Goal: Task Accomplishment & Management: Complete application form

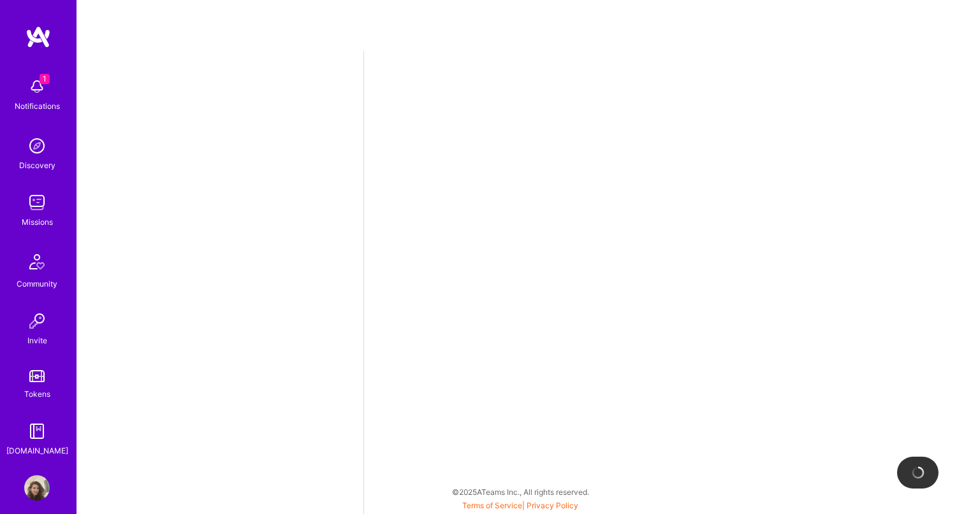
click at [27, 93] on img at bounding box center [37, 87] width 26 height 26
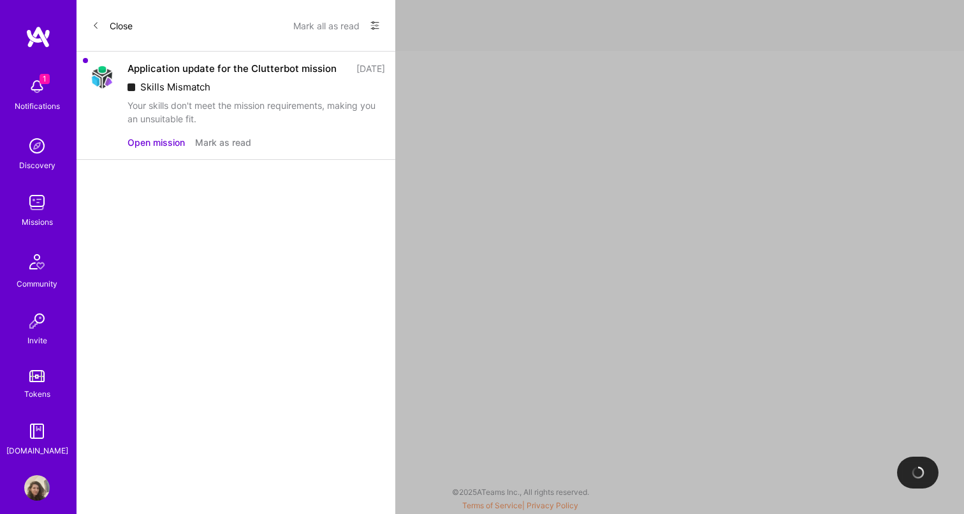
select select "IL"
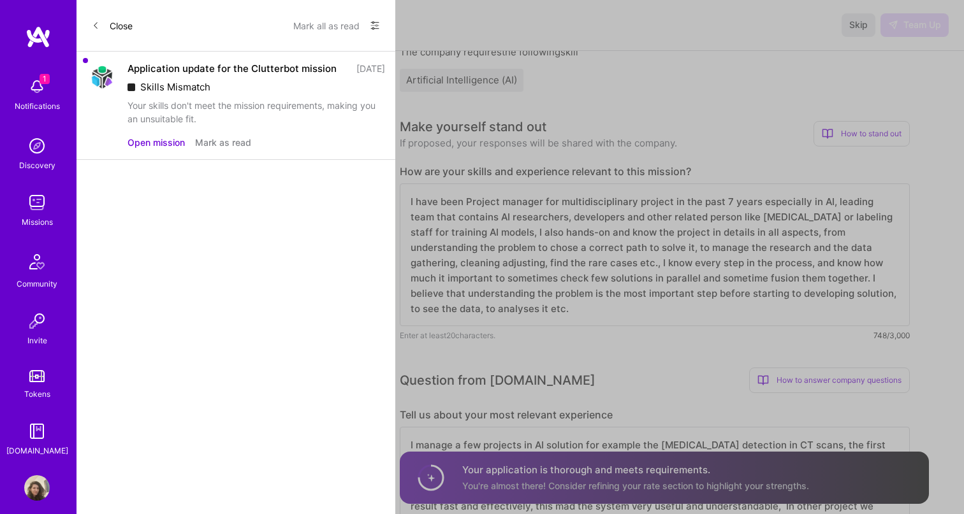
click at [151, 149] on button "Open mission" at bounding box center [156, 142] width 57 height 13
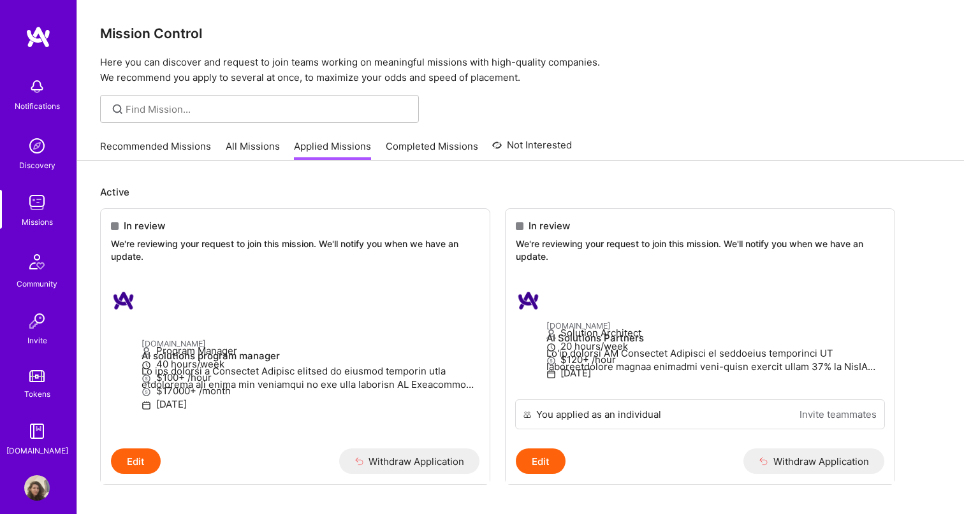
click at [39, 201] on img at bounding box center [37, 203] width 26 height 26
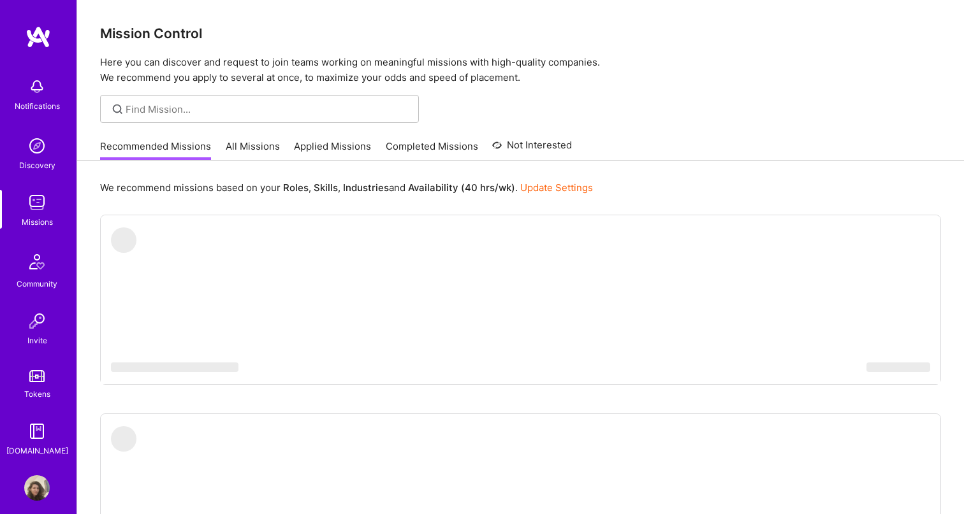
click at [240, 146] on link "All Missions" at bounding box center [253, 150] width 54 height 21
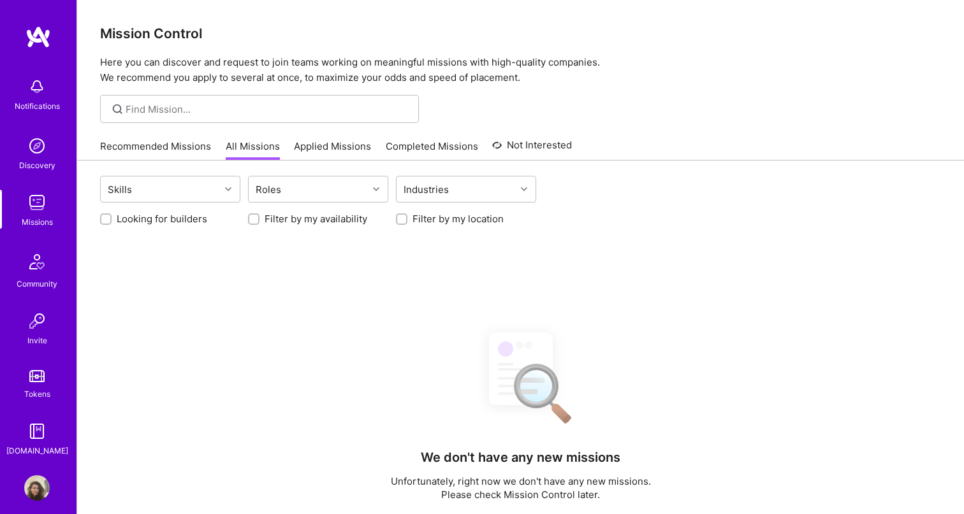
click at [175, 221] on label "Looking for builders" at bounding box center [162, 218] width 91 height 13
click at [112, 221] on input "Looking for builders" at bounding box center [107, 219] width 9 height 9
checkbox input "true"
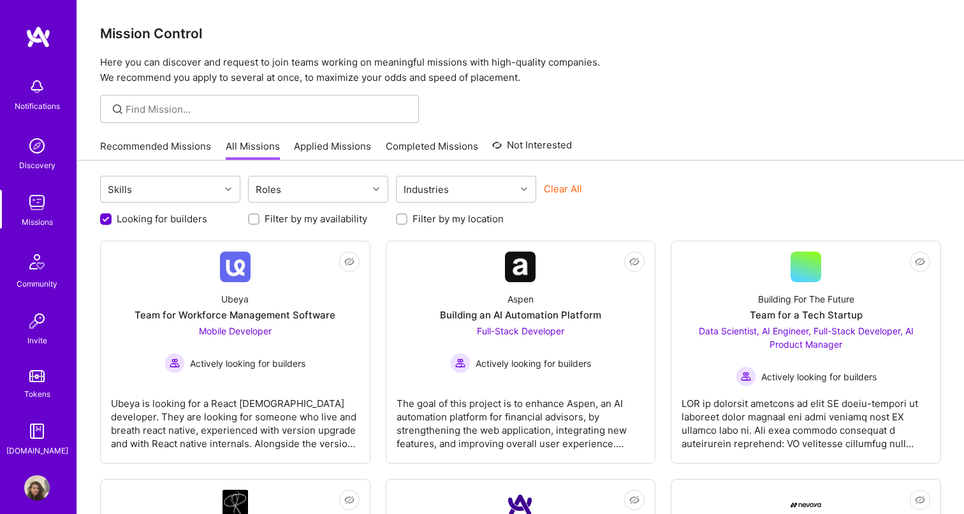
click at [442, 223] on label "Filter by my location" at bounding box center [457, 218] width 91 height 13
click at [407, 223] on input "Filter by my location" at bounding box center [402, 219] width 9 height 9
checkbox input "true"
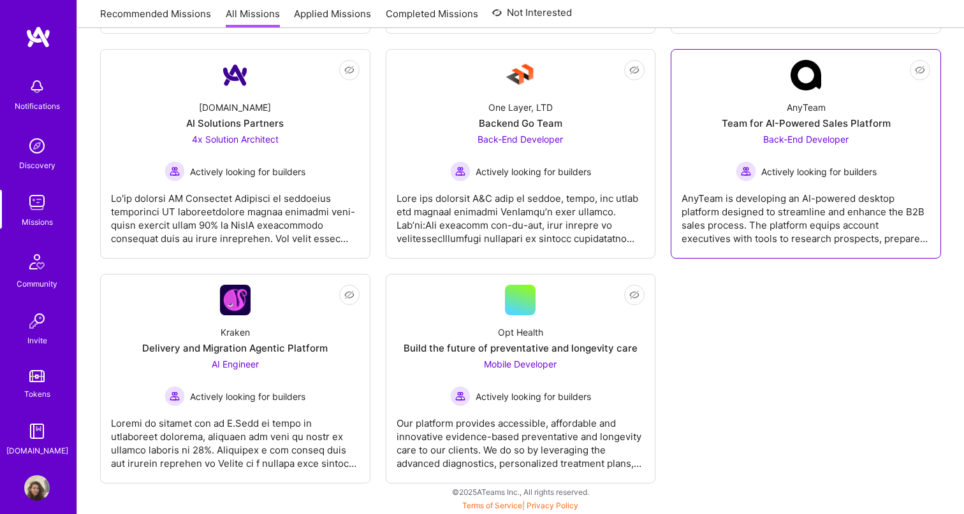
scroll to position [669, 0]
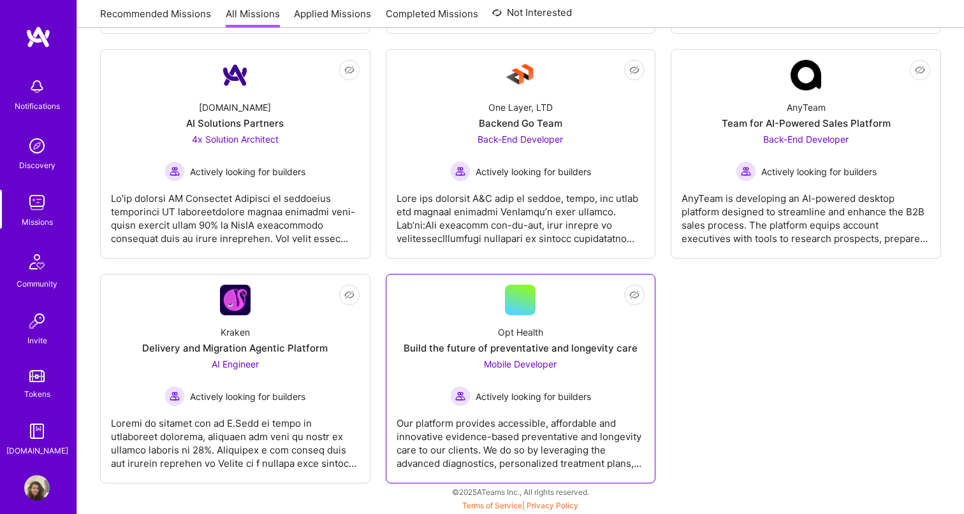
click at [475, 381] on div "Mobile Developer Actively looking for builders" at bounding box center [520, 382] width 141 height 49
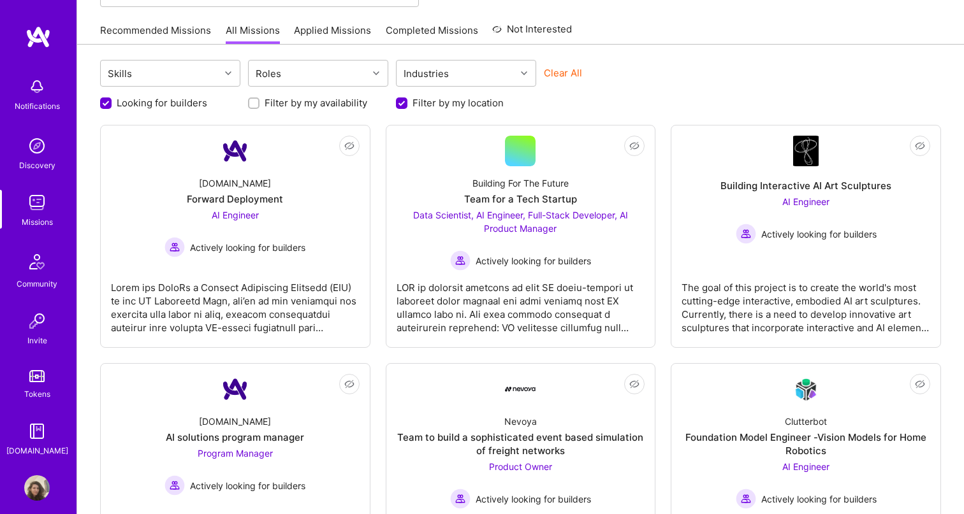
scroll to position [117, 0]
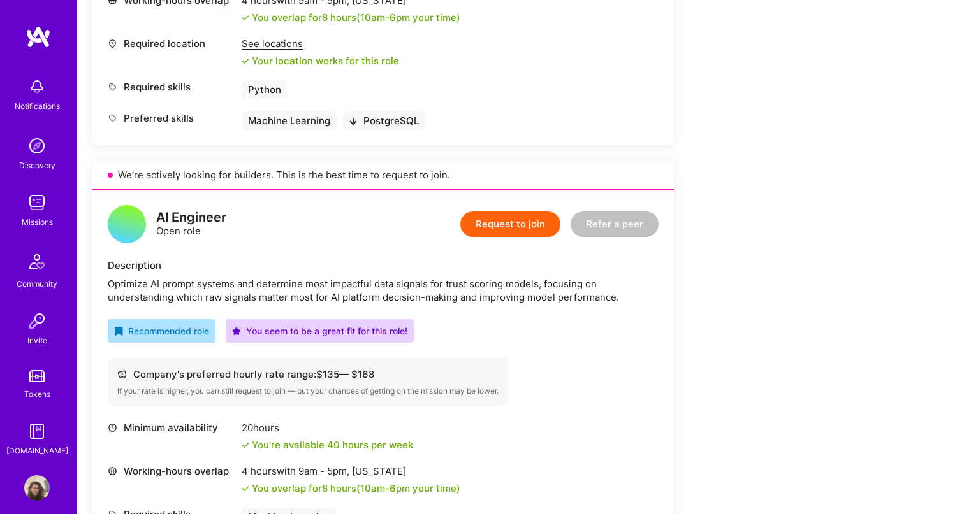
scroll to position [626, 0]
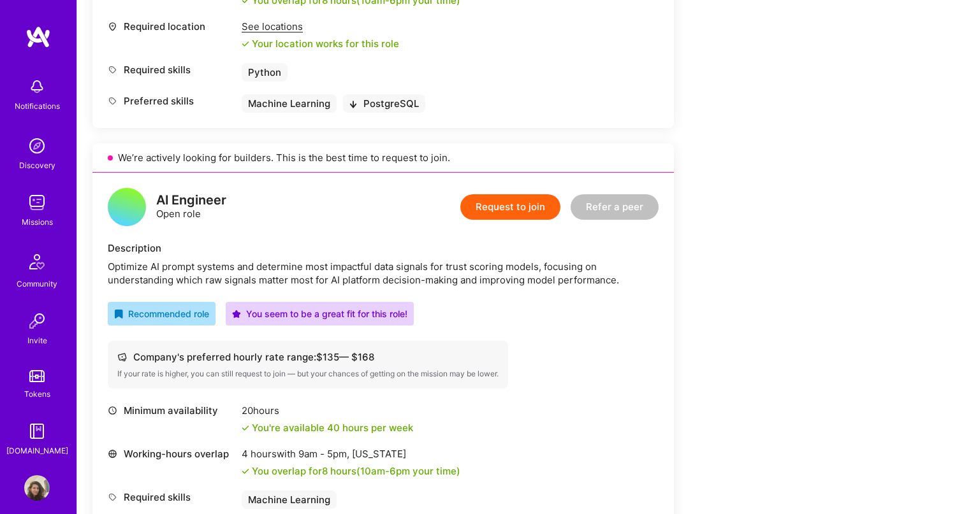
click at [522, 216] on button "Request to join" at bounding box center [510, 207] width 100 height 26
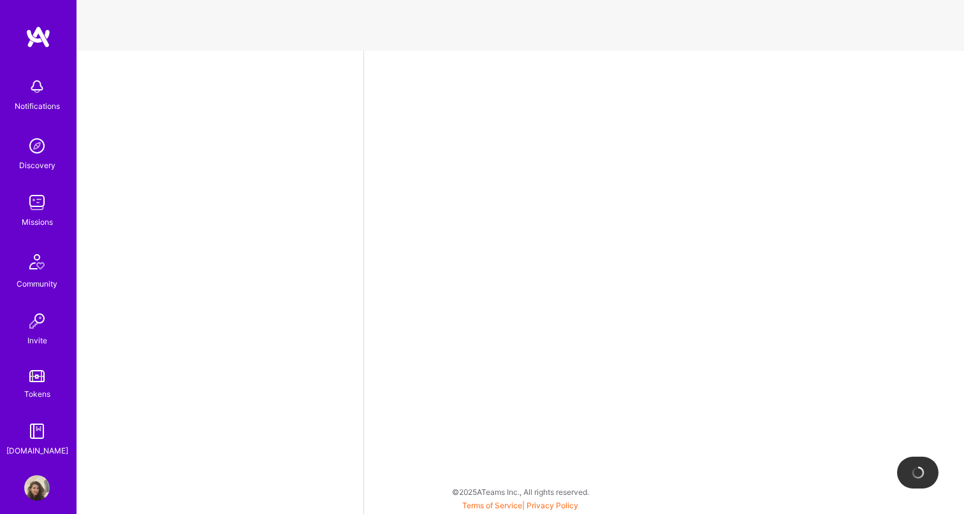
scroll to position [272, 0]
select select "IL"
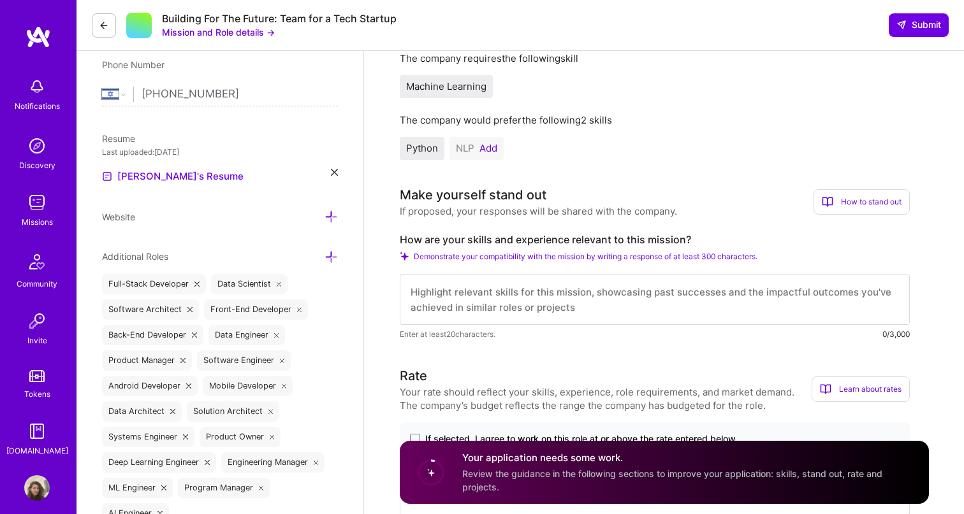
click at [488, 147] on button "Add" at bounding box center [488, 148] width 18 height 10
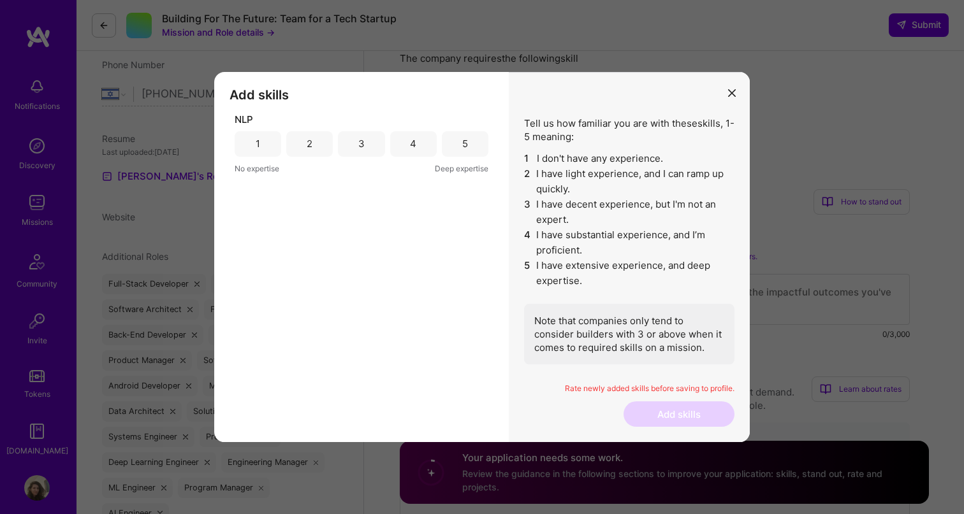
click at [377, 148] on div "3" at bounding box center [361, 144] width 47 height 26
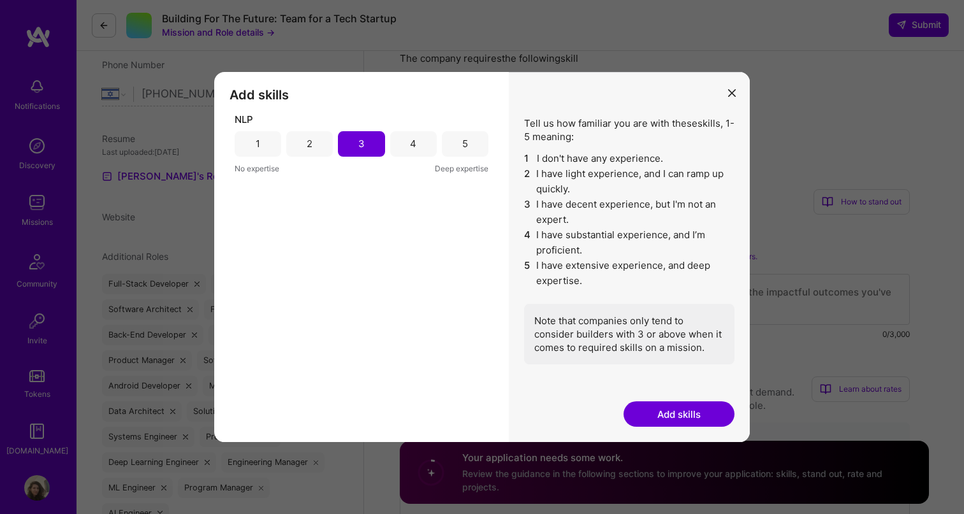
click at [663, 406] on button "Add skills" at bounding box center [678, 415] width 111 height 26
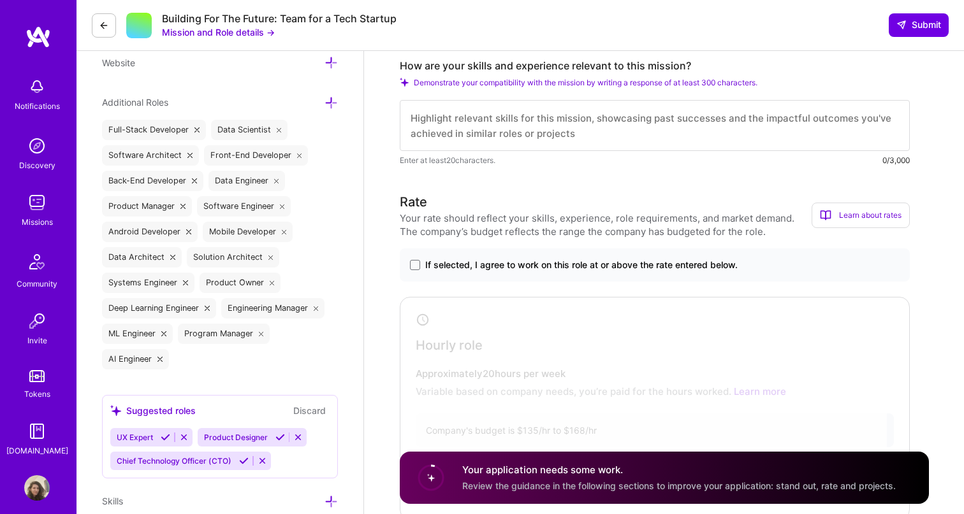
scroll to position [427, 0]
click at [418, 261] on span at bounding box center [415, 264] width 10 height 10
click at [0, 0] on input "If selected, I agree to work on this role at or above the rate entered below." at bounding box center [0, 0] width 0 height 0
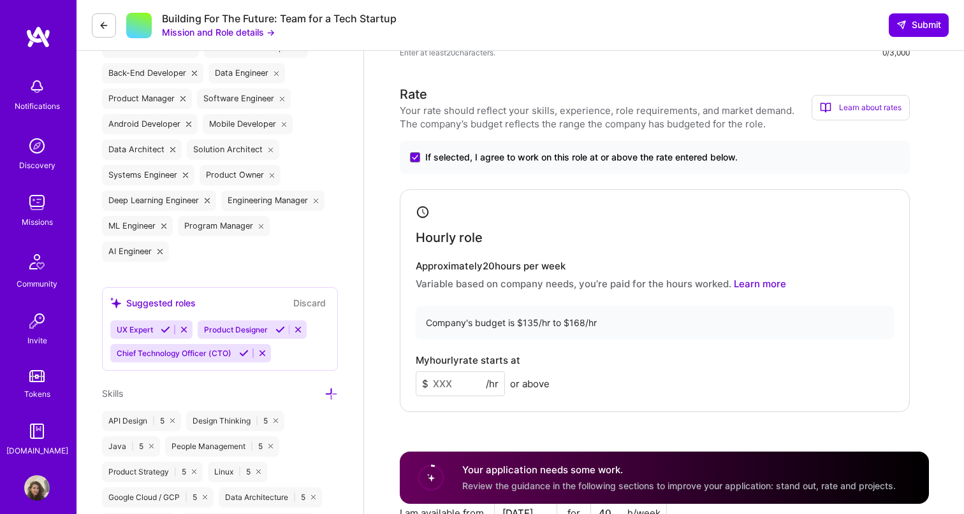
scroll to position [568, 0]
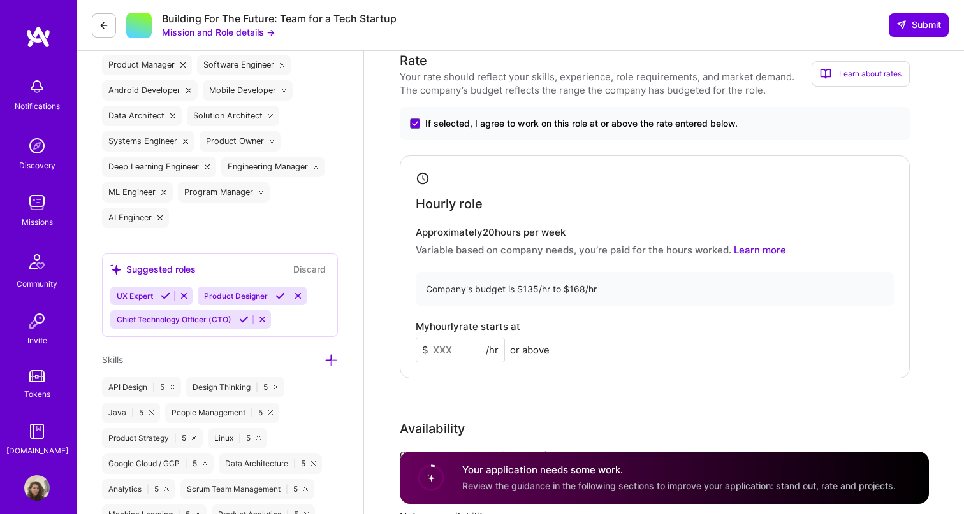
click at [440, 350] on input at bounding box center [460, 350] width 89 height 25
type input "135"
click at [598, 430] on div "Availability" at bounding box center [655, 428] width 510 height 19
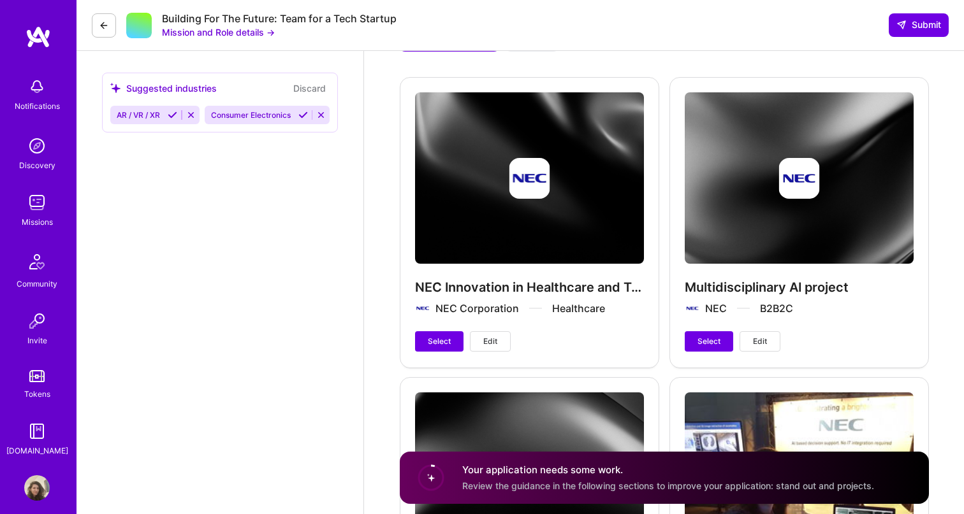
scroll to position [2018, 0]
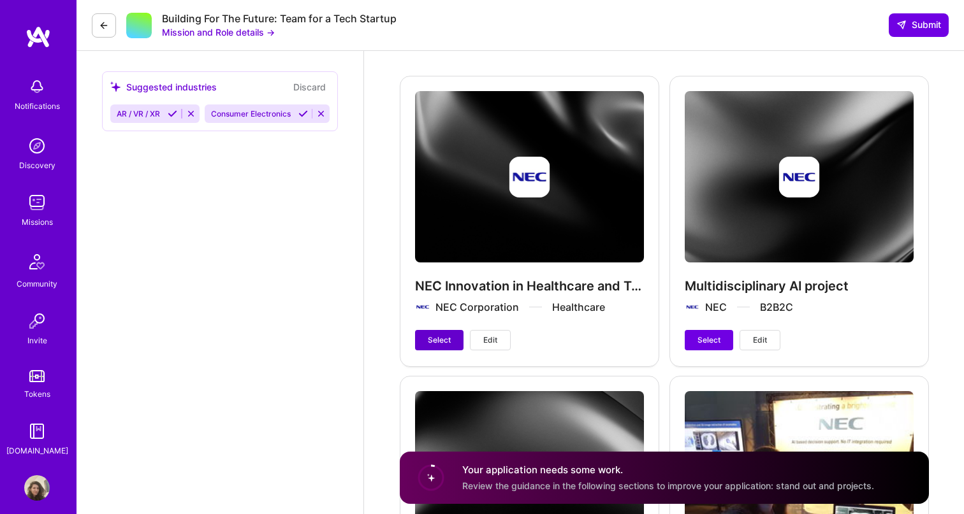
click at [462, 339] on button "Select" at bounding box center [439, 340] width 48 height 20
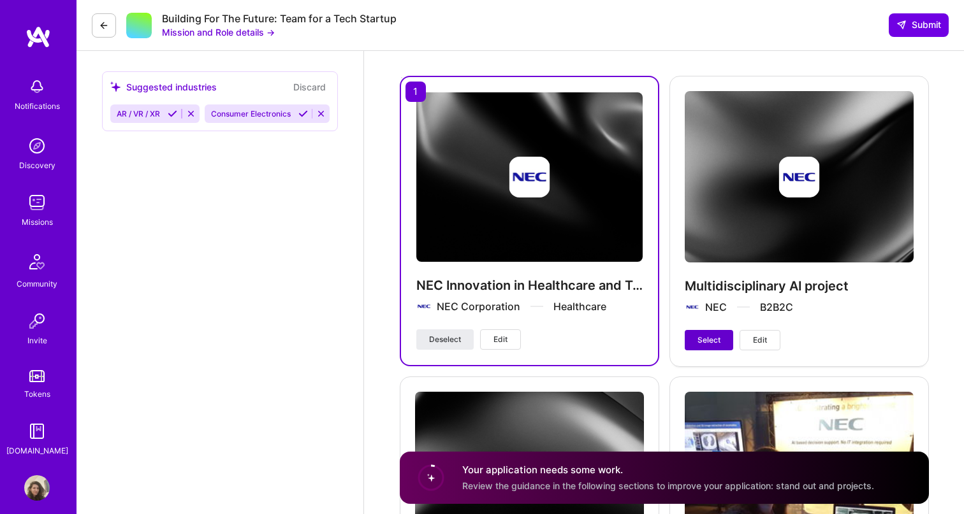
click at [692, 344] on button "Select" at bounding box center [709, 340] width 48 height 20
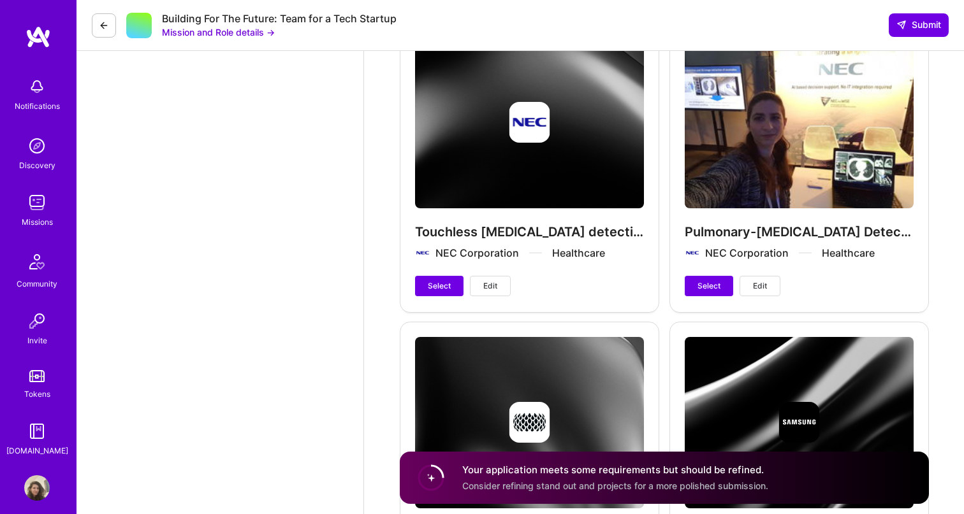
scroll to position [2338, 0]
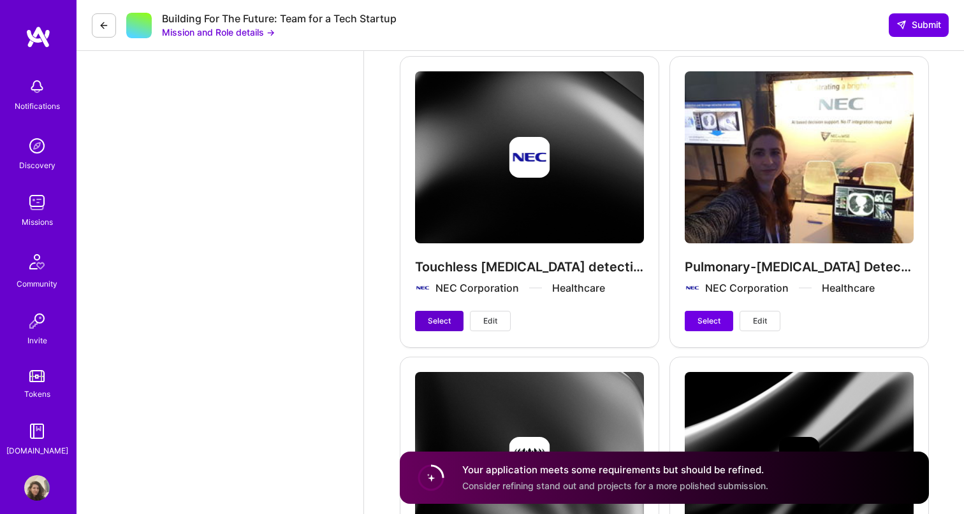
click at [435, 321] on span "Select" at bounding box center [439, 321] width 23 height 11
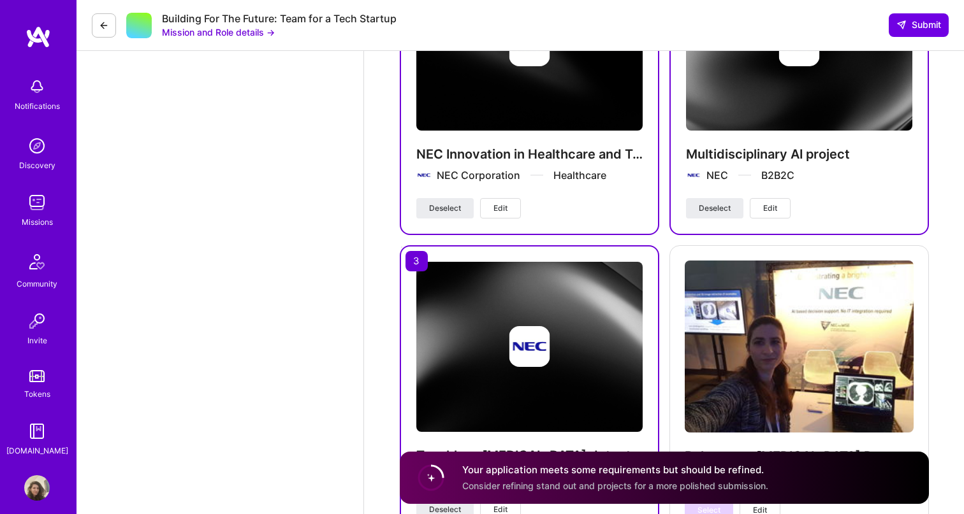
scroll to position [2148, 0]
click at [458, 210] on span "Deselect" at bounding box center [445, 208] width 32 height 11
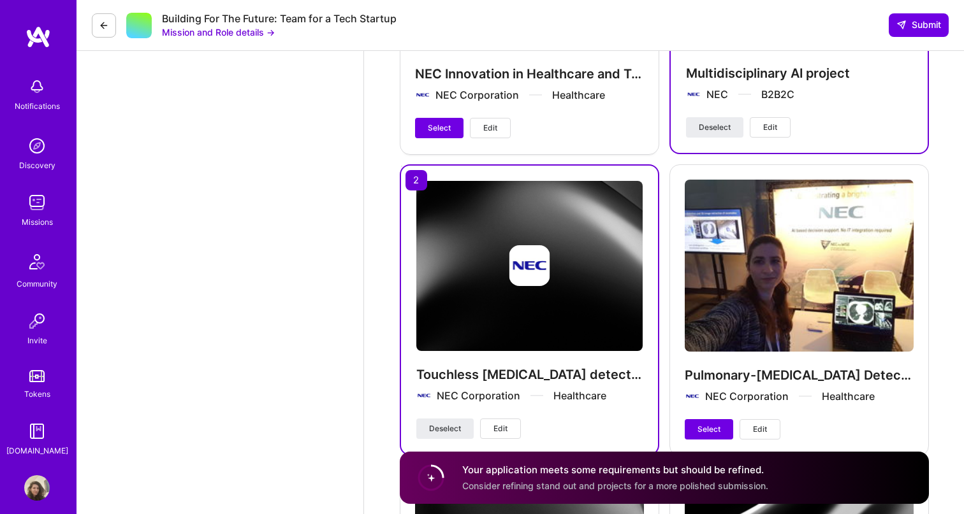
scroll to position [2256, 0]
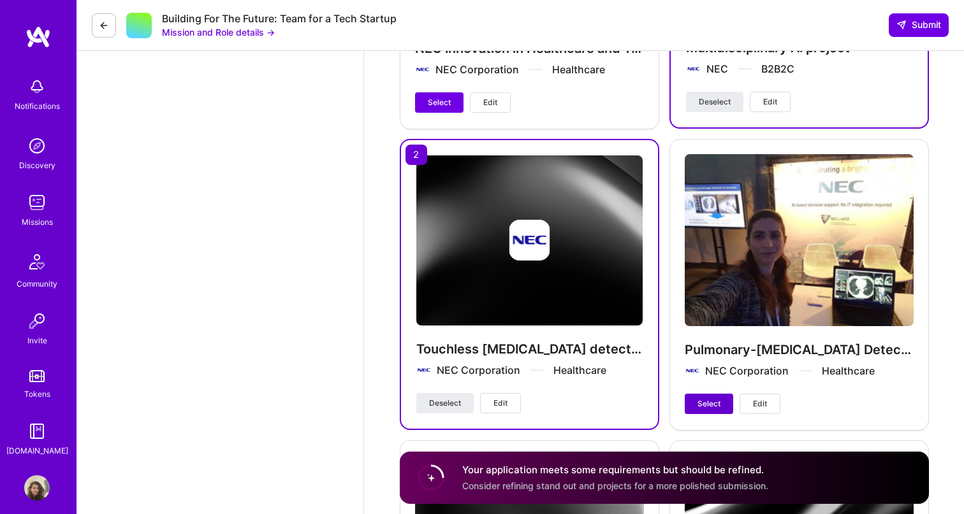
click at [700, 402] on span "Select" at bounding box center [708, 403] width 23 height 11
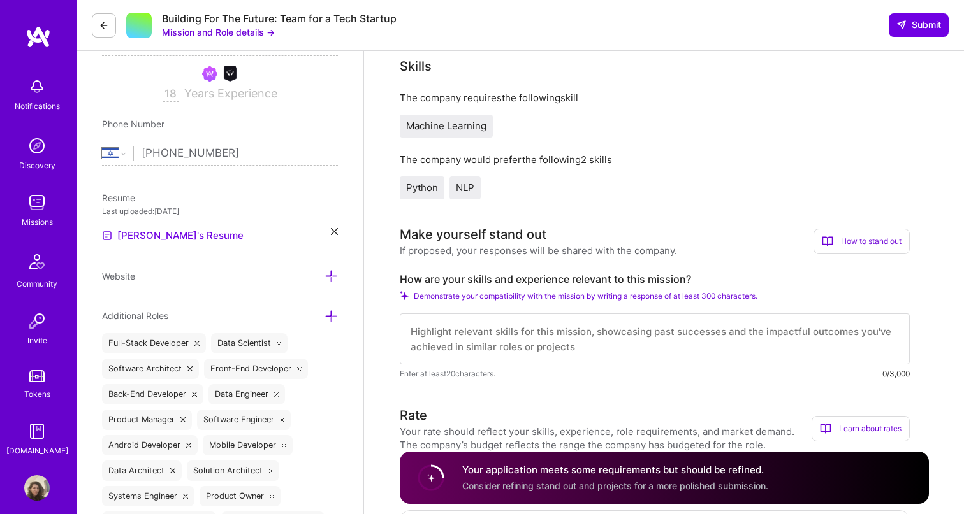
scroll to position [308, 0]
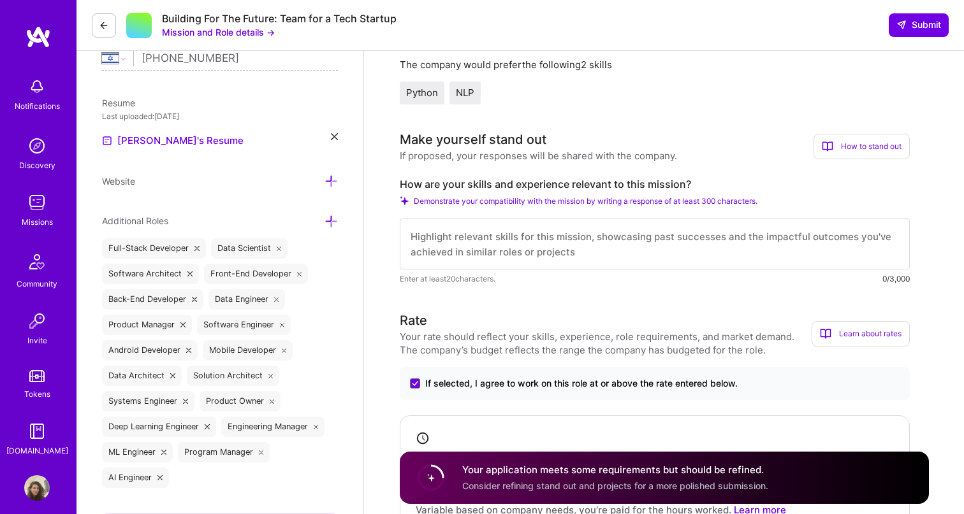
click at [598, 238] on textarea at bounding box center [655, 244] width 510 height 51
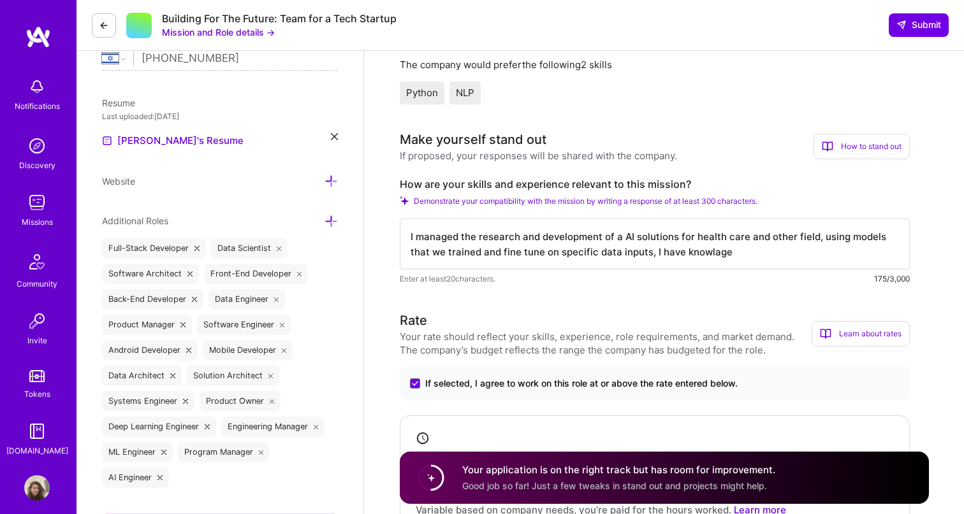
click at [699, 258] on textarea "I managed the research and development of a AI solutions for health care and ot…" at bounding box center [655, 244] width 510 height 51
click at [704, 251] on textarea "I managed the research and development of a AI solutions for health care and ot…" at bounding box center [655, 244] width 510 height 51
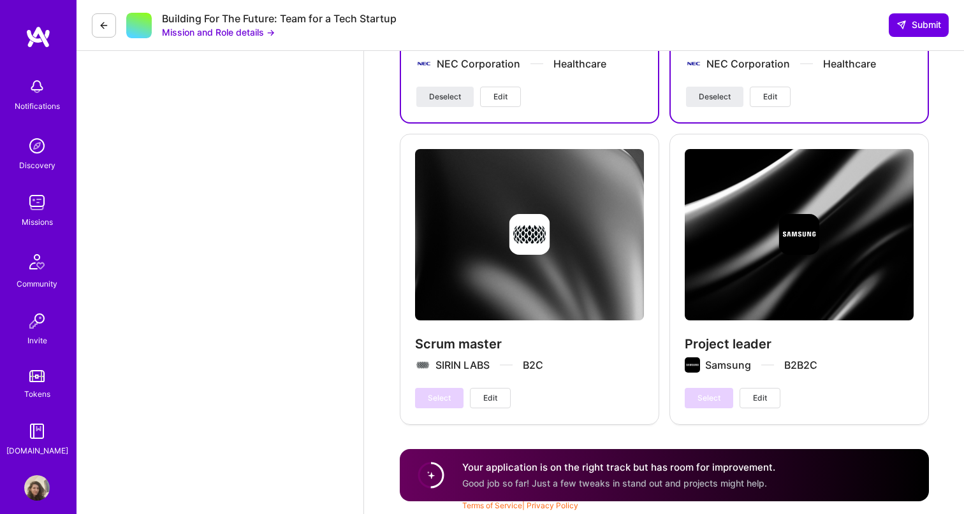
scroll to position [2577, 0]
type textarea "I managed the research and development of a AI solutions for health care and ot…"
click at [908, 14] on button "Submit" at bounding box center [919, 24] width 60 height 23
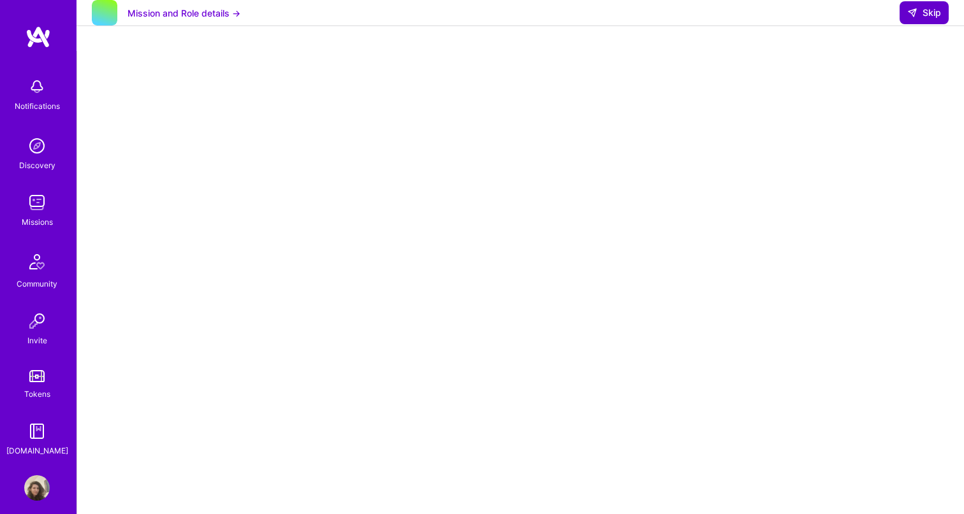
click at [929, 19] on span "Skip" at bounding box center [924, 12] width 34 height 13
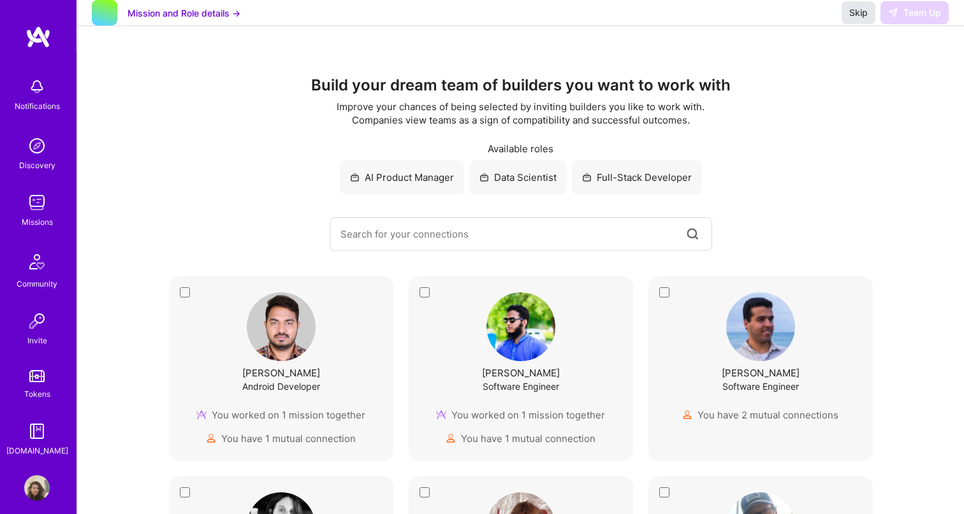
click at [861, 19] on span "Skip" at bounding box center [858, 12] width 18 height 13
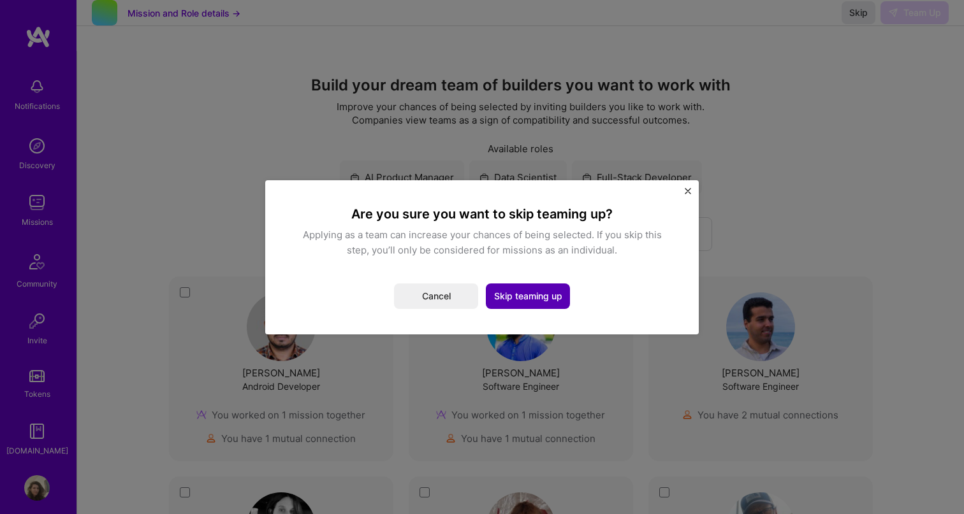
click at [546, 294] on button "Skip teaming up" at bounding box center [528, 297] width 84 height 26
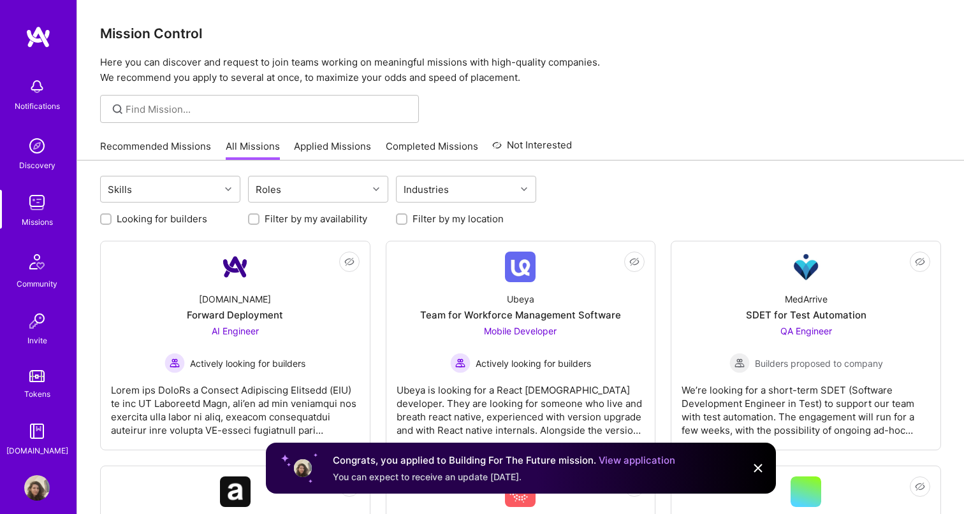
click at [135, 220] on label "Looking for builders" at bounding box center [162, 218] width 91 height 13
click at [112, 220] on input "Looking for builders" at bounding box center [107, 219] width 9 height 9
checkbox input "true"
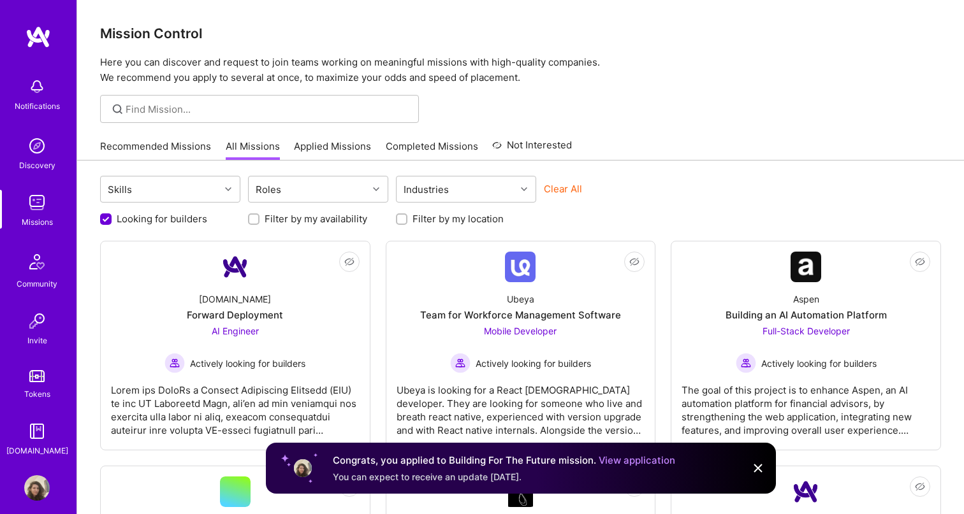
click at [398, 221] on input "Filter by my location" at bounding box center [402, 219] width 9 height 9
checkbox input "true"
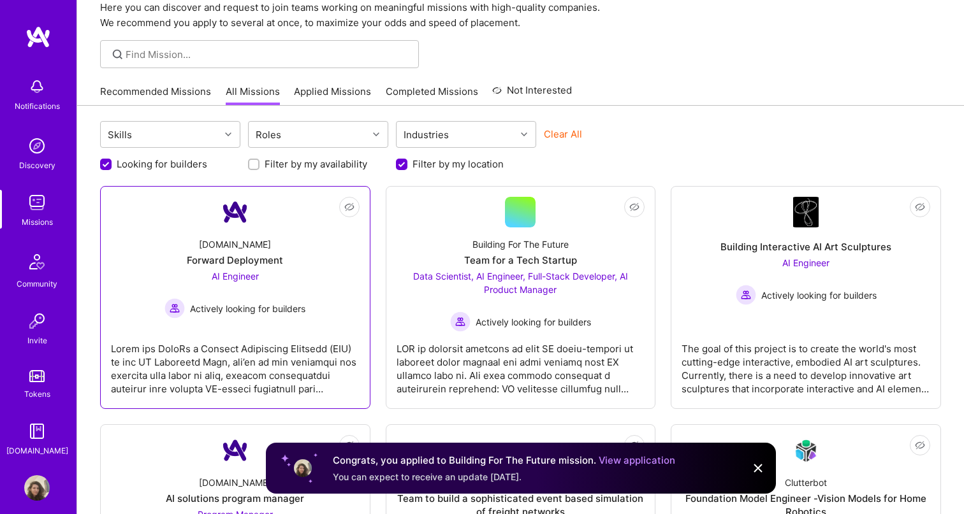
scroll to position [58, 0]
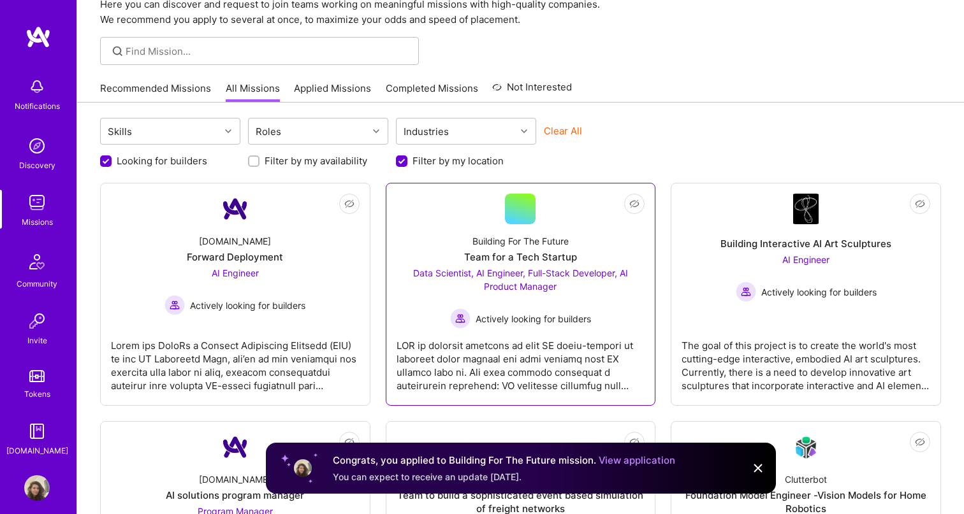
click at [510, 258] on div "Team for a Tech Startup" at bounding box center [520, 257] width 113 height 13
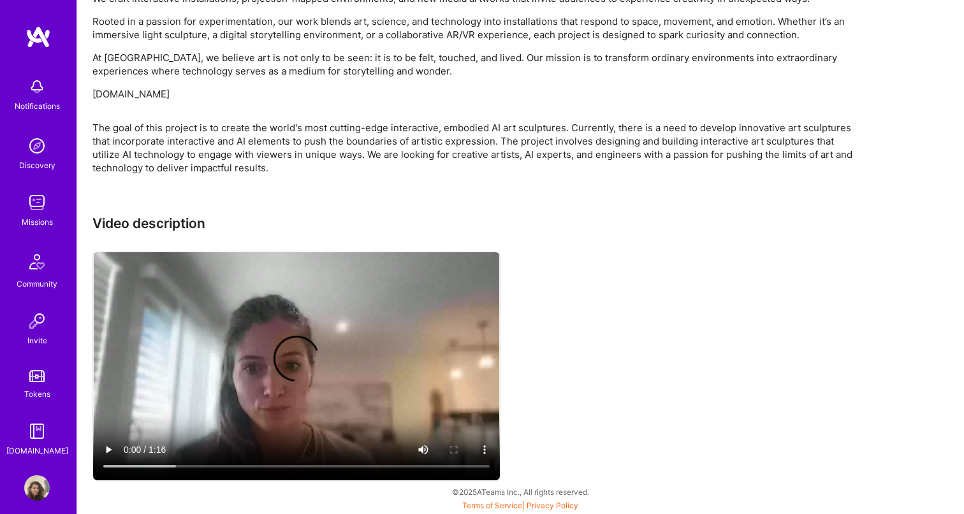
scroll to position [909, 0]
click at [228, 381] on video at bounding box center [296, 366] width 407 height 228
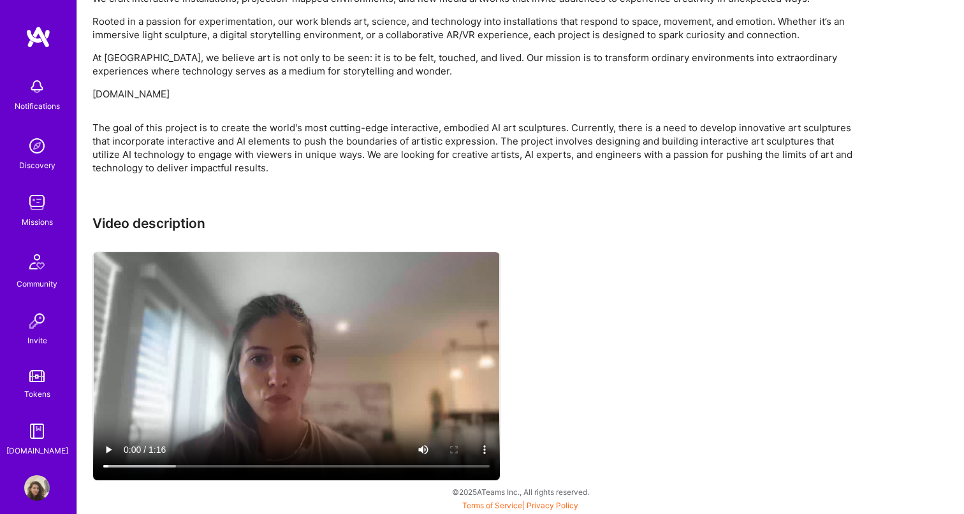
click at [127, 465] on video at bounding box center [296, 366] width 407 height 228
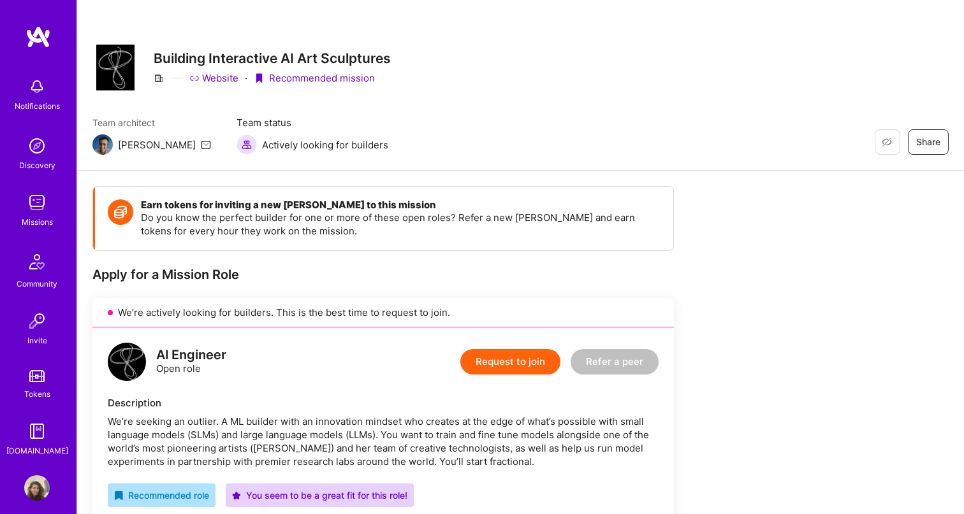
scroll to position [0, 0]
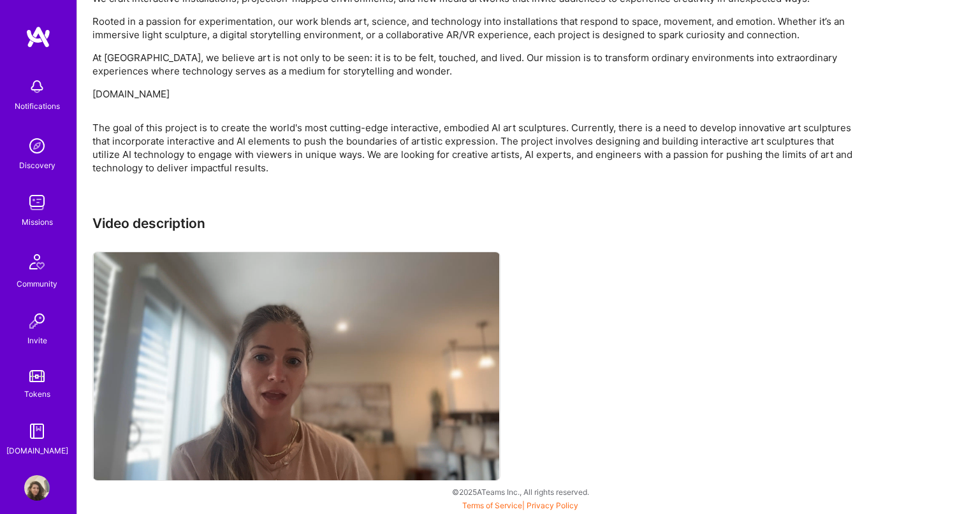
click at [131, 467] on video at bounding box center [296, 366] width 407 height 228
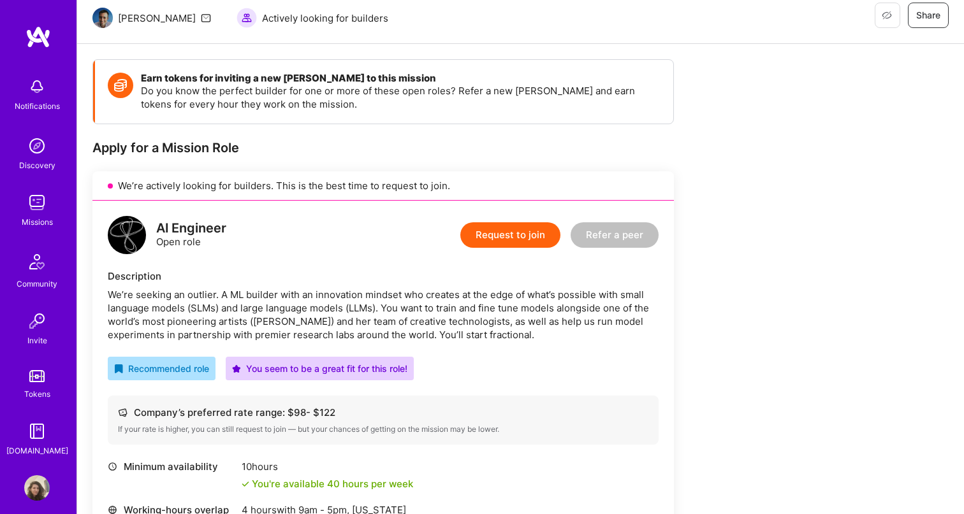
scroll to position [163, 0]
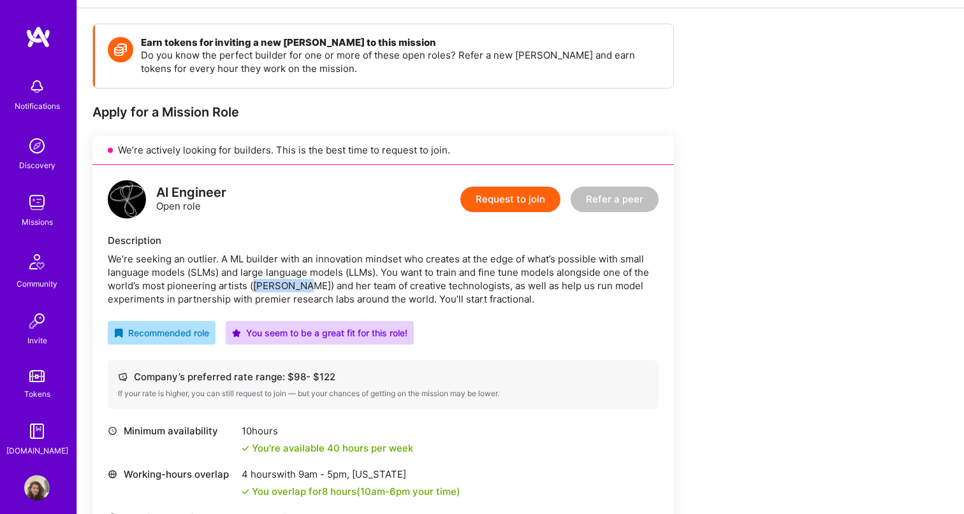
drag, startPoint x: 251, startPoint y: 287, endPoint x: 300, endPoint y: 286, distance: 49.7
click at [300, 286] on div "We’re seeking an outlier. A ML builder with an innovation mindset who creates a…" at bounding box center [383, 279] width 551 height 54
click at [269, 266] on div "We’re seeking an outlier. A ML builder with an innovation mindset who creates a…" at bounding box center [383, 279] width 551 height 54
drag, startPoint x: 254, startPoint y: 284, endPoint x: 298, endPoint y: 286, distance: 44.0
click at [298, 286] on div "We’re seeking an outlier. A ML builder with an innovation mindset who creates a…" at bounding box center [383, 279] width 551 height 54
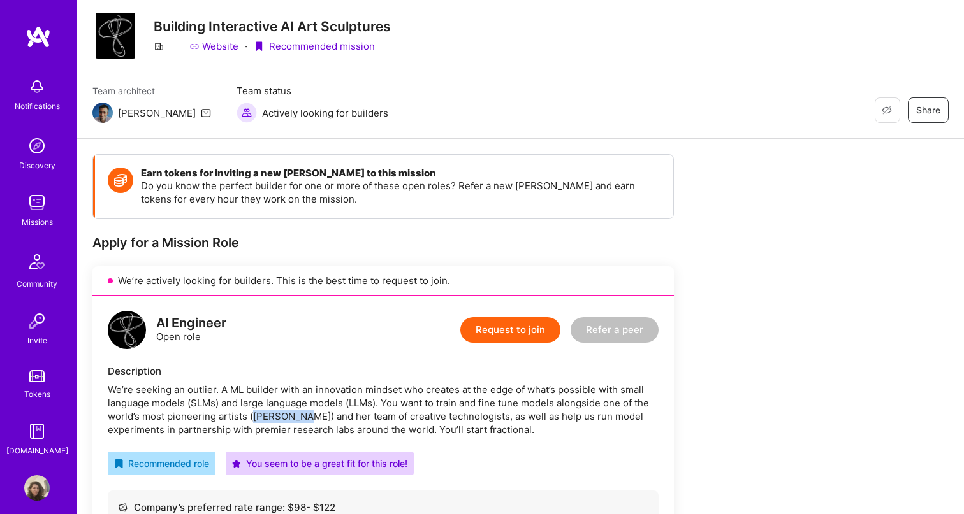
scroll to position [29, 0]
